Goal: Task Accomplishment & Management: Manage account settings

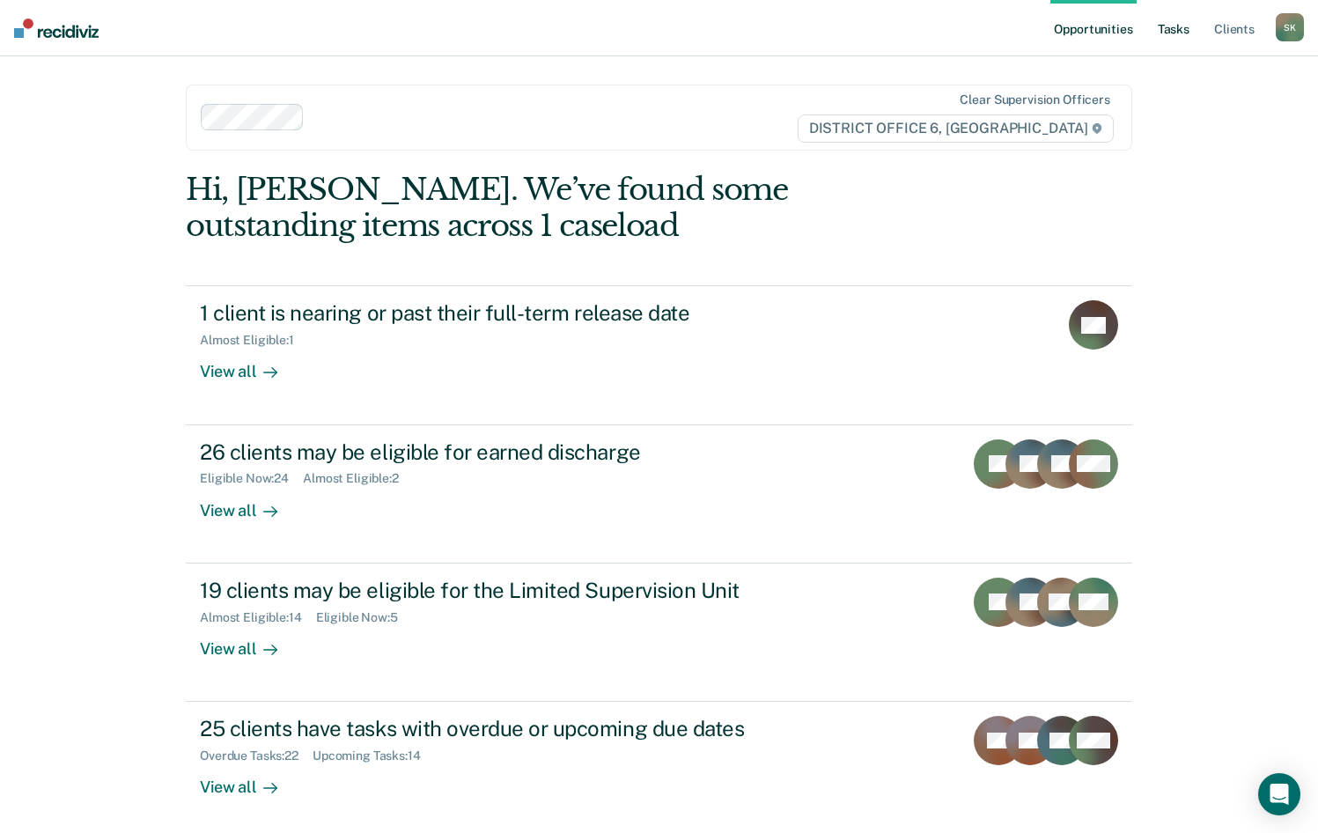
click at [1180, 34] on link "Tasks" at bounding box center [1173, 28] width 39 height 56
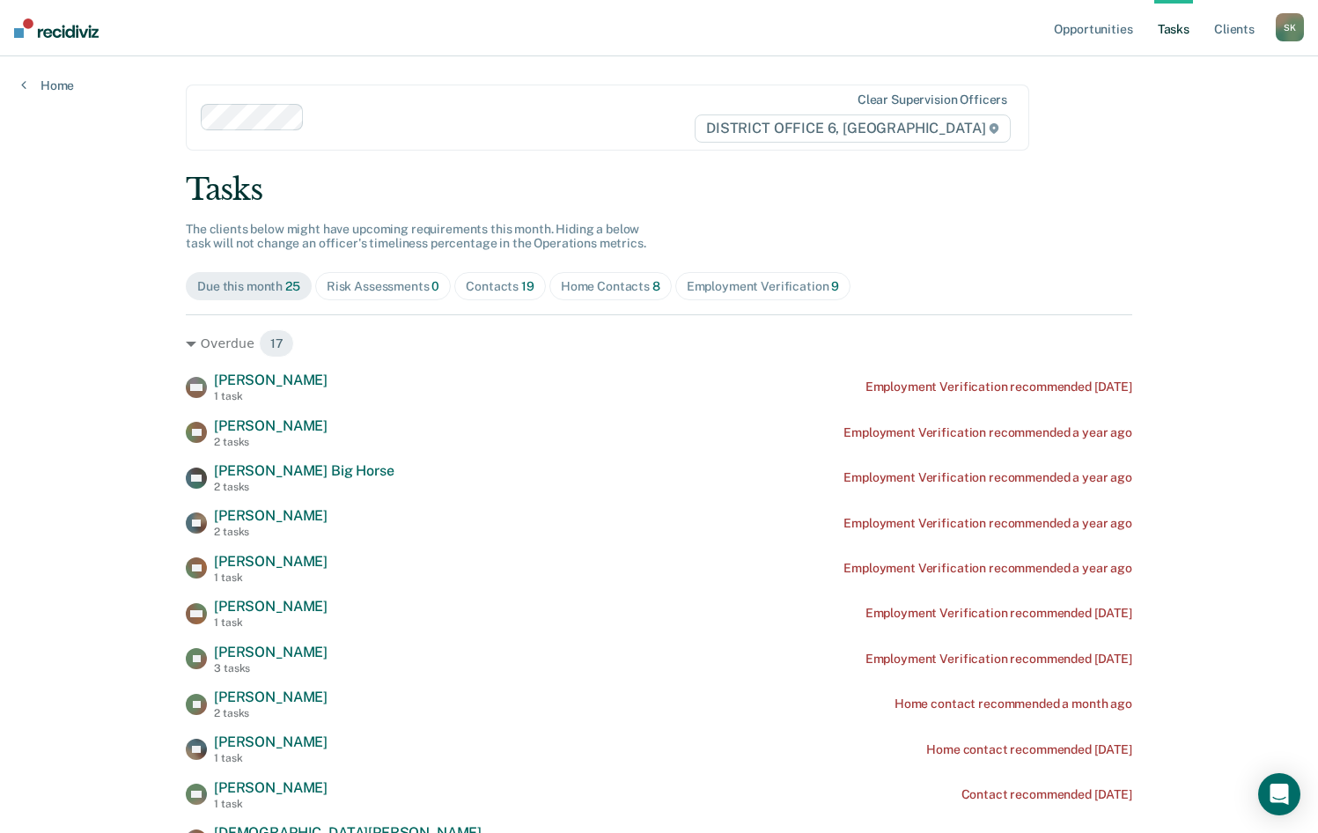
click at [474, 289] on div "Contacts 19" at bounding box center [500, 286] width 69 height 15
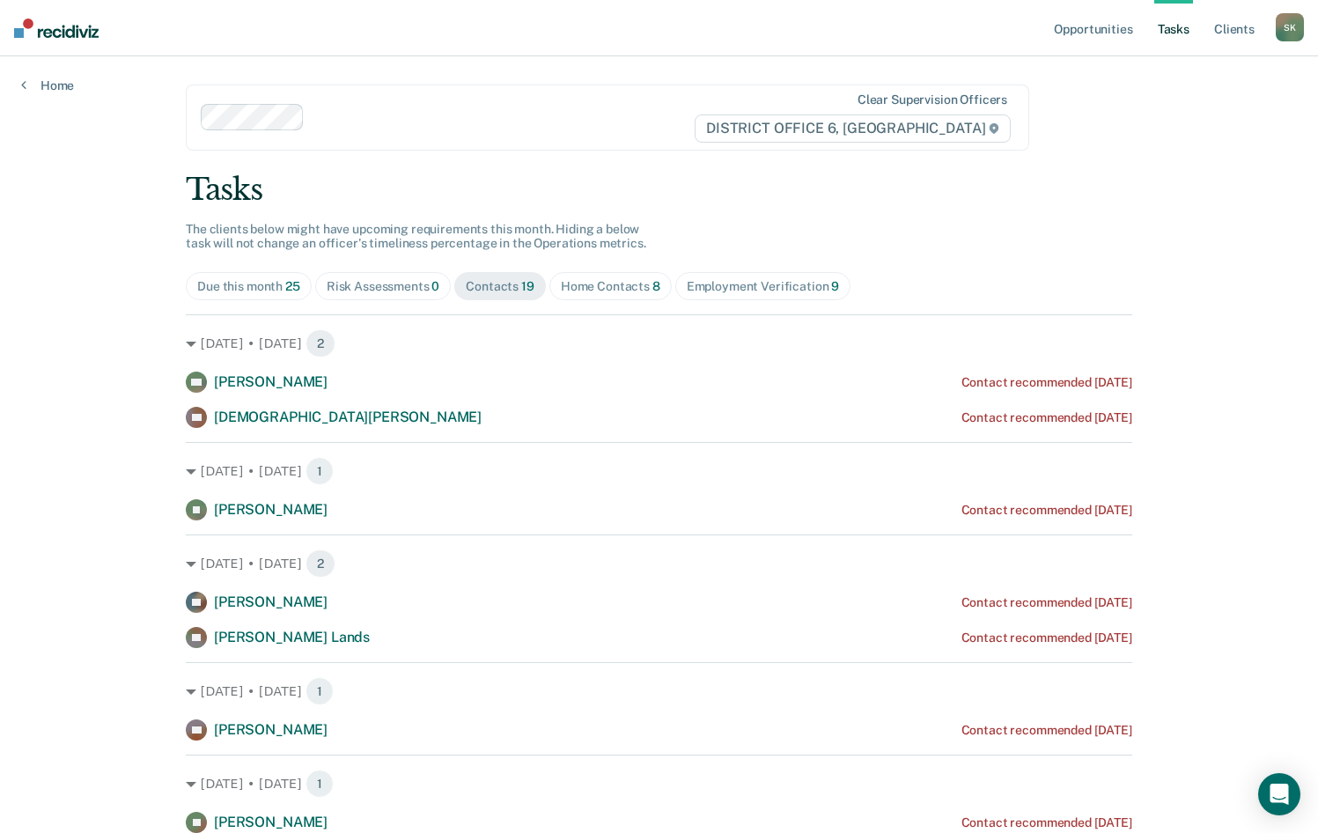
click at [635, 286] on div "Home Contacts 8" at bounding box center [610, 286] width 99 height 15
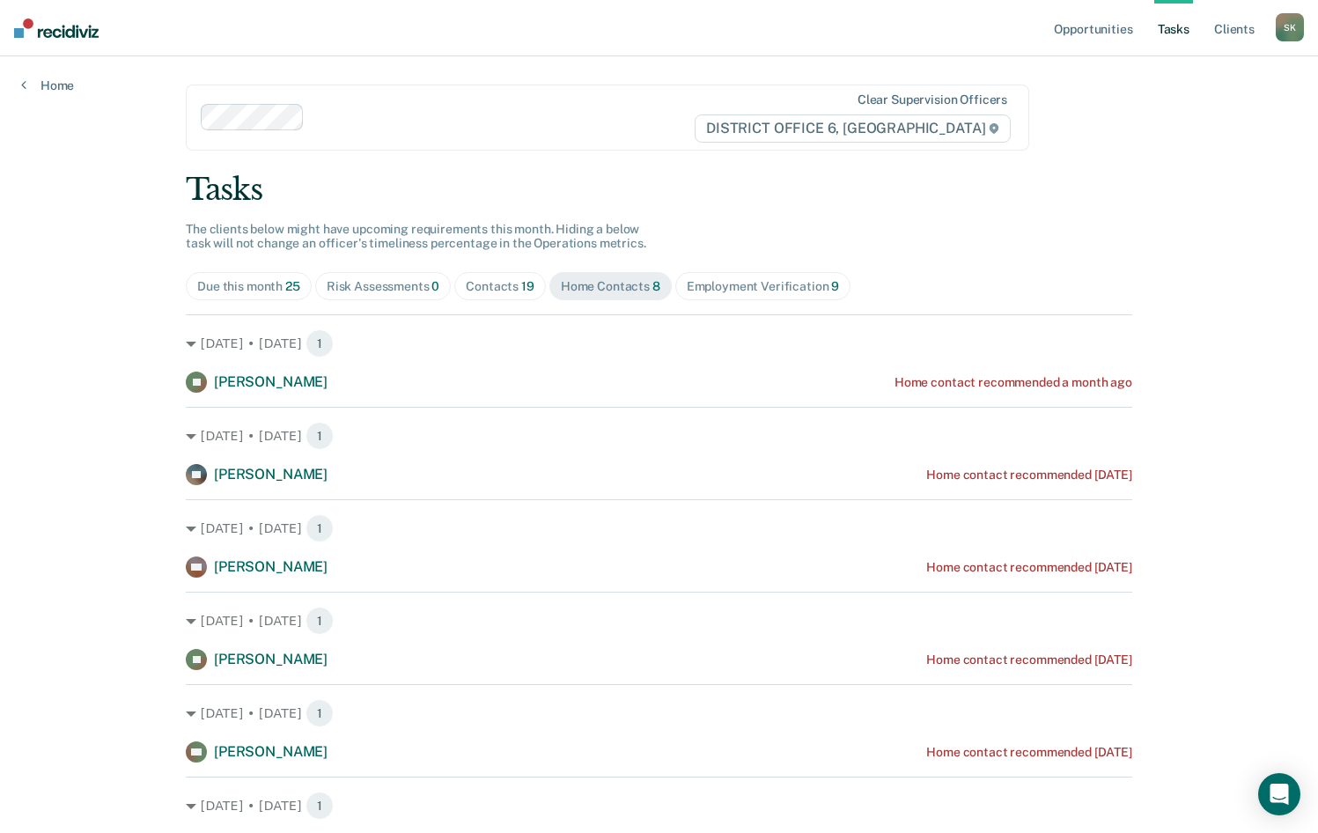
click at [71, 173] on div "Opportunities Tasks Client s [PERSON_NAME] [PERSON_NAME] Profile How it works L…" at bounding box center [659, 555] width 1318 height 1110
click at [102, 276] on div "Opportunities Tasks Client s [PERSON_NAME] [PERSON_NAME] Profile How it works L…" at bounding box center [659, 555] width 1318 height 1110
click at [511, 291] on div "Contacts 19" at bounding box center [500, 286] width 69 height 15
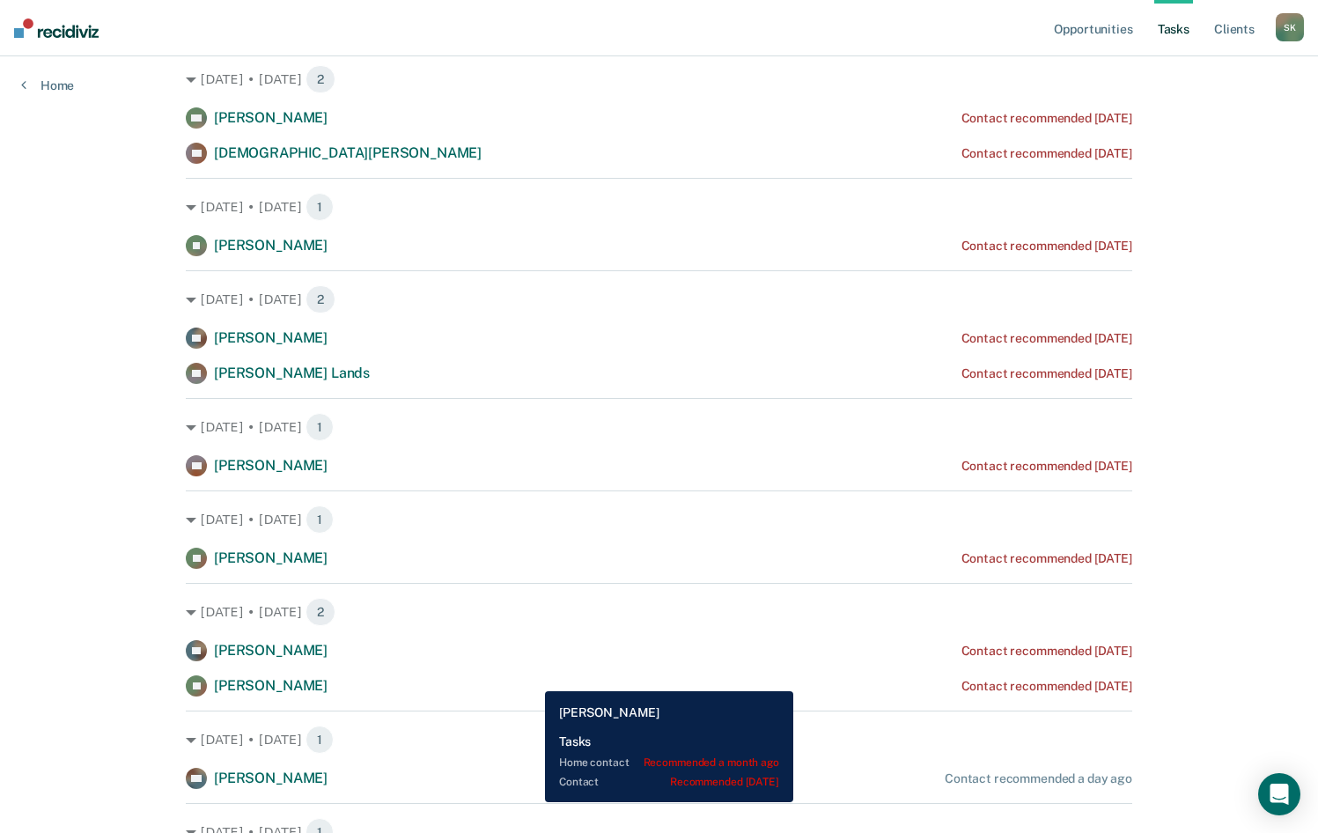
scroll to position [352, 0]
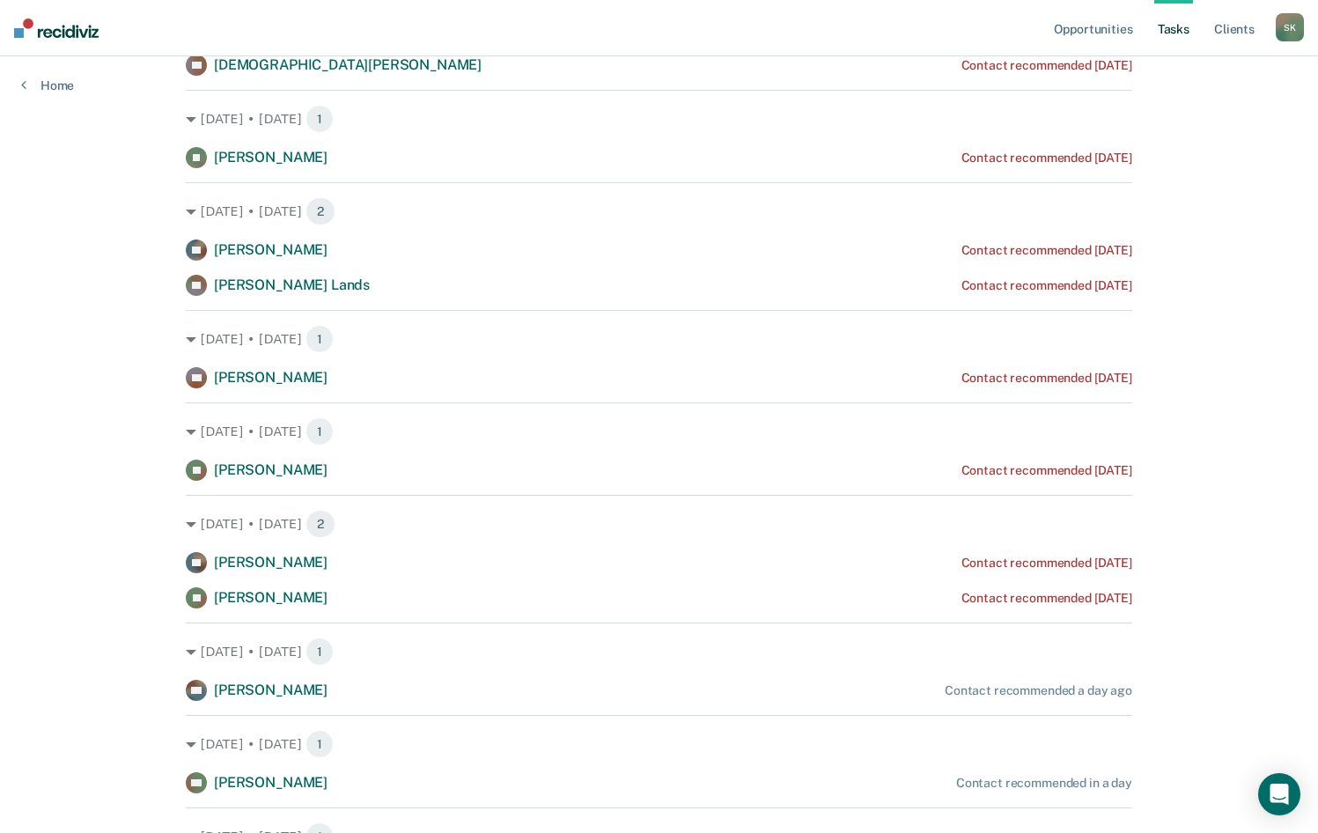
click at [47, 574] on div "Opportunities Tasks Client s [PERSON_NAME] [PERSON_NAME] Profile How it works L…" at bounding box center [659, 597] width 1318 height 1898
click at [1291, 33] on div "S K" at bounding box center [1289, 27] width 28 height 28
click at [1184, 118] on link "Log Out" at bounding box center [1219, 115] width 142 height 15
